Goal: Task Accomplishment & Management: Complete application form

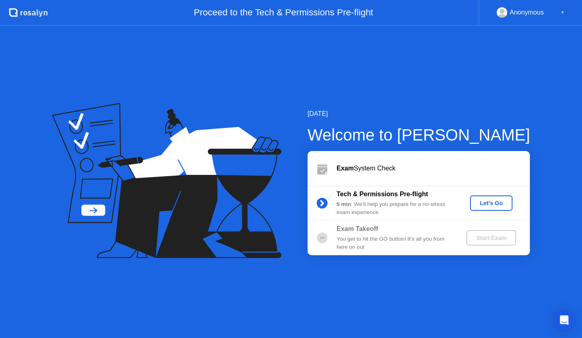
click at [494, 206] on div "Let's Go" at bounding box center [492, 203] width 36 height 6
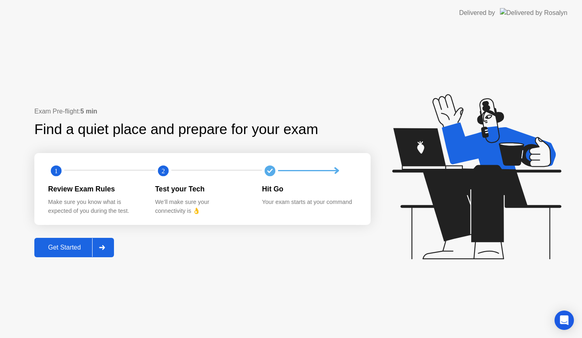
click at [73, 250] on div "Get Started" at bounding box center [64, 247] width 55 height 7
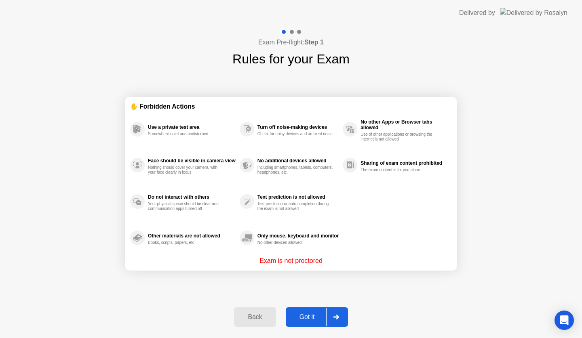
drag, startPoint x: 258, startPoint y: 261, endPoint x: 332, endPoint y: 263, distance: 73.2
click at [332, 263] on div "Exam is not proctored" at bounding box center [291, 261] width 322 height 10
drag, startPoint x: 328, startPoint y: 262, endPoint x: 257, endPoint y: 260, distance: 70.4
click at [257, 260] on div "Exam is not proctored" at bounding box center [291, 261] width 322 height 10
click at [309, 317] on div "Got it" at bounding box center [307, 317] width 38 height 7
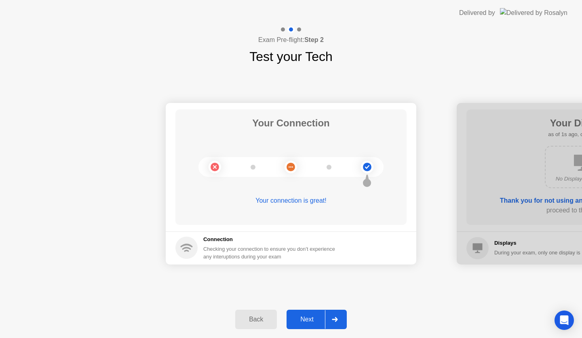
click at [310, 316] on div "Next" at bounding box center [307, 319] width 36 height 7
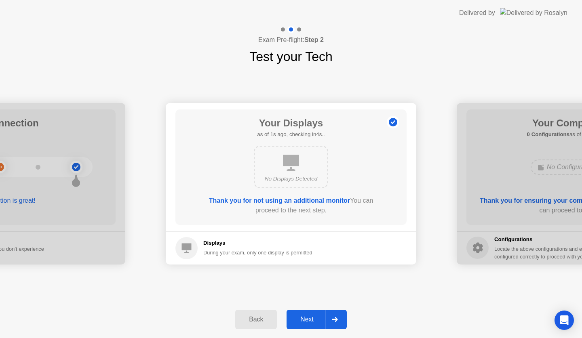
click at [264, 317] on div "Back" at bounding box center [256, 319] width 37 height 7
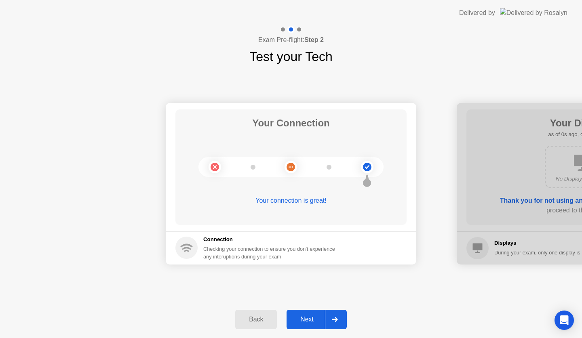
click at [299, 320] on div "Next" at bounding box center [307, 319] width 36 height 7
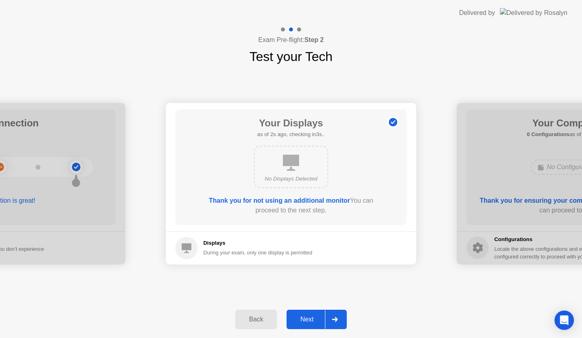
click at [299, 320] on div "Next" at bounding box center [307, 319] width 36 height 7
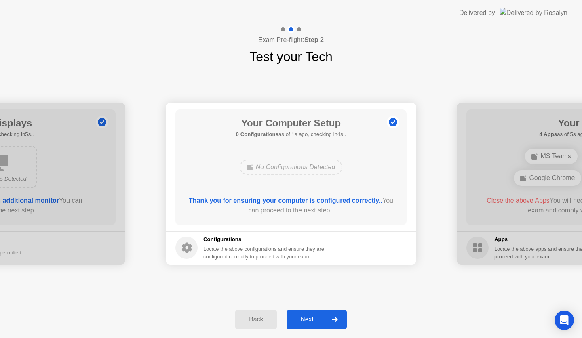
click at [299, 320] on div "Next" at bounding box center [307, 319] width 36 height 7
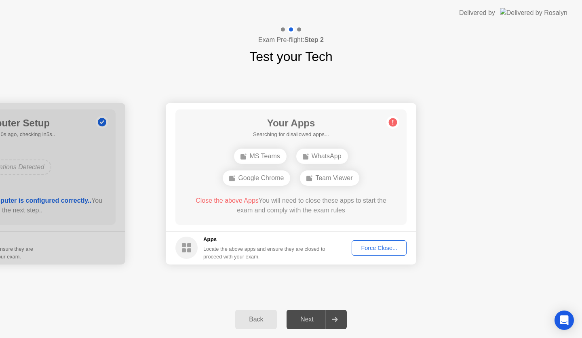
click at [368, 248] on div "Force Close..." at bounding box center [379, 248] width 49 height 6
click at [362, 245] on div "Force Close..." at bounding box center [379, 248] width 49 height 6
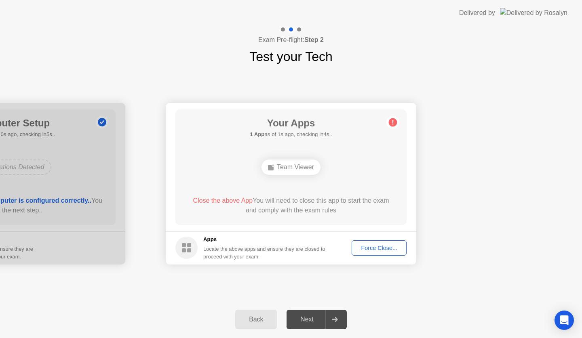
click at [307, 320] on div "Next" at bounding box center [307, 319] width 36 height 7
click at [368, 249] on div "Force Close..." at bounding box center [379, 248] width 49 height 6
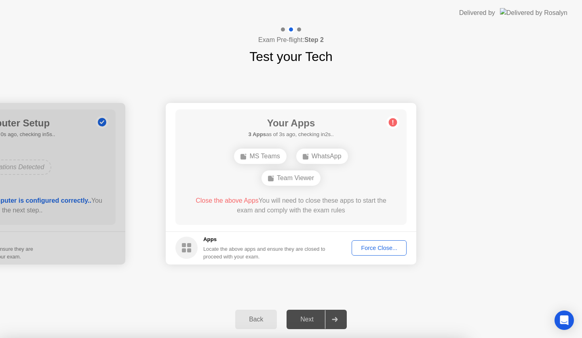
click at [261, 317] on div "Back" at bounding box center [256, 319] width 37 height 7
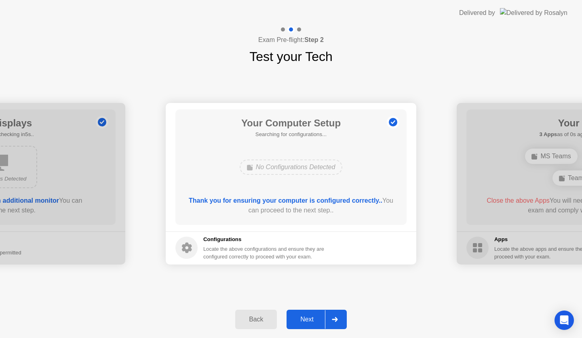
click at [261, 317] on div "Back" at bounding box center [256, 319] width 37 height 7
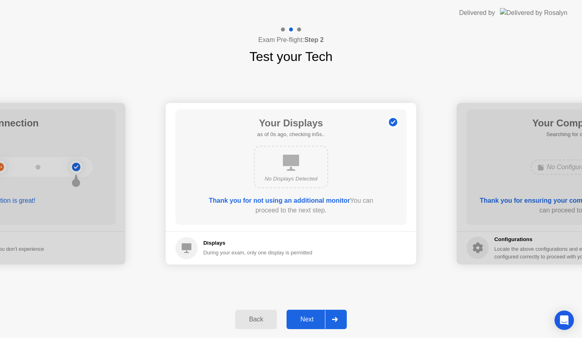
click at [261, 317] on div "Back" at bounding box center [256, 319] width 37 height 7
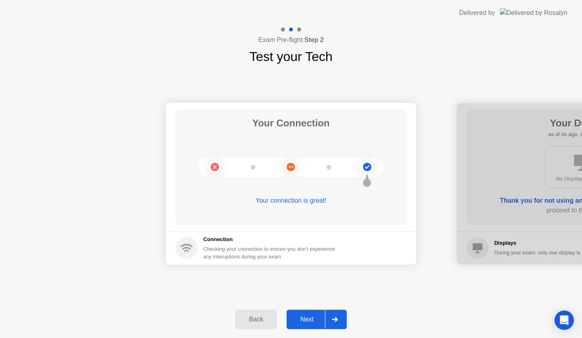
click at [261, 317] on div "Back" at bounding box center [256, 319] width 37 height 7
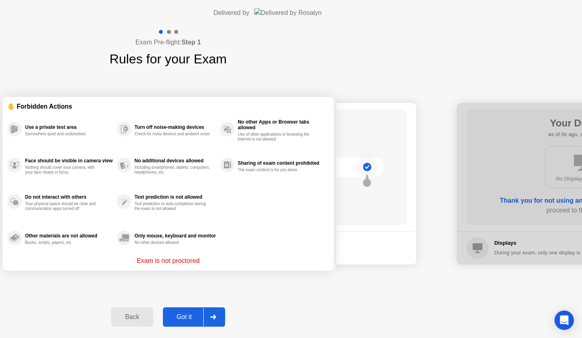
click at [150, 317] on div "Back" at bounding box center [132, 317] width 37 height 7
